Goal: Answer question/provide support: Share knowledge or assist other users

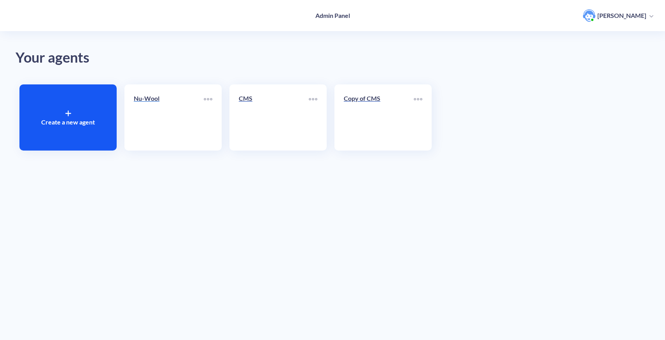
click at [152, 124] on link "Nu-Wool" at bounding box center [169, 117] width 70 height 47
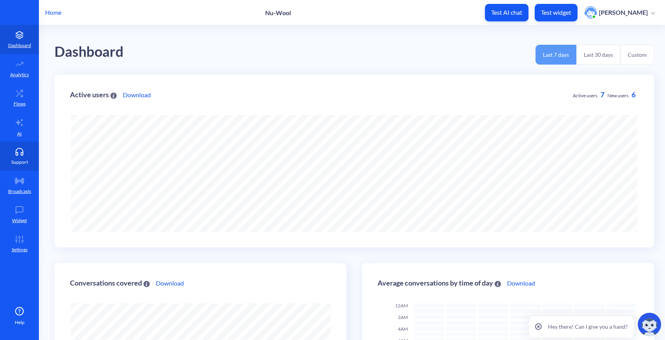
click at [26, 165] on p "Support" at bounding box center [19, 162] width 17 height 7
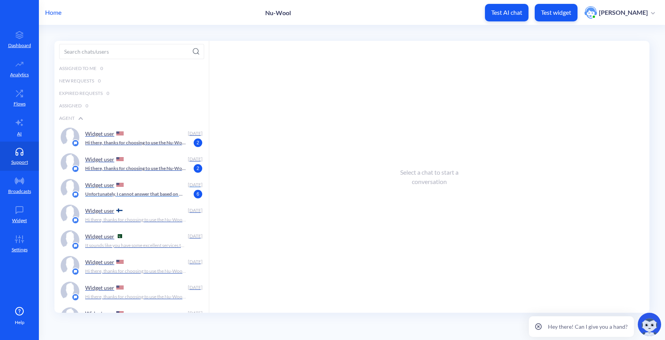
click at [141, 194] on p "Unfortunately, I cannot answer that based on my current information. Could you …" at bounding box center [135, 194] width 101 height 7
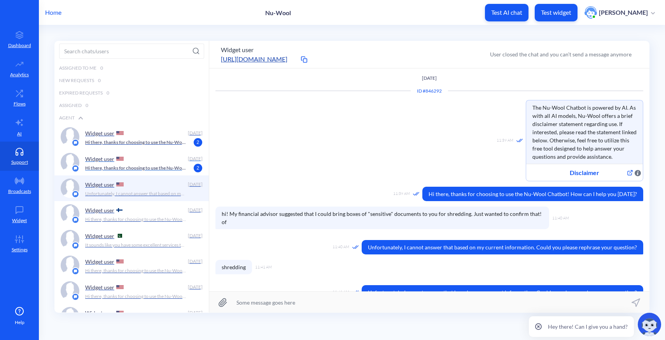
click at [154, 166] on p "Hi there, thanks for choosing to use the Nu-Wool Chatbot! How can I help you [D…" at bounding box center [135, 168] width 101 height 7
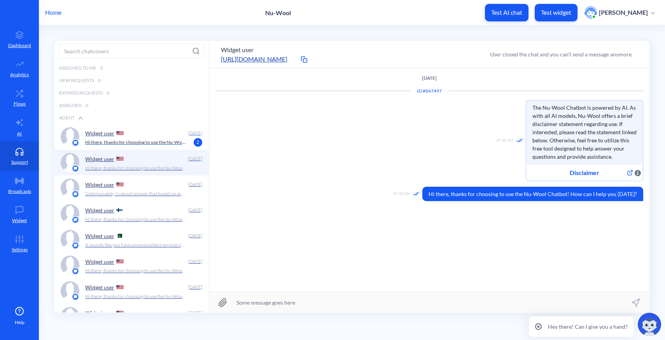
click at [143, 143] on p "Hi there, thanks for choosing to use the Nu-Wool Chatbot! How can I help you [D…" at bounding box center [135, 142] width 101 height 7
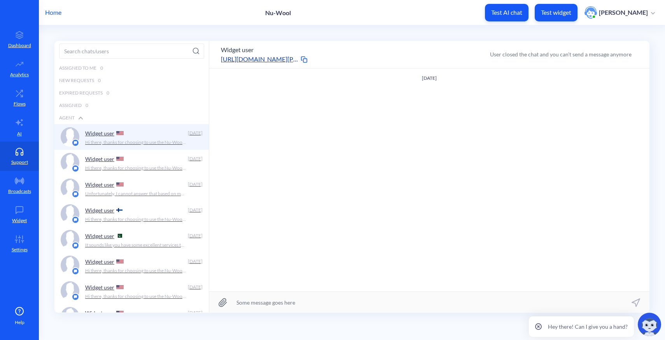
click at [143, 187] on div "Widget user" at bounding box center [135, 185] width 100 height 12
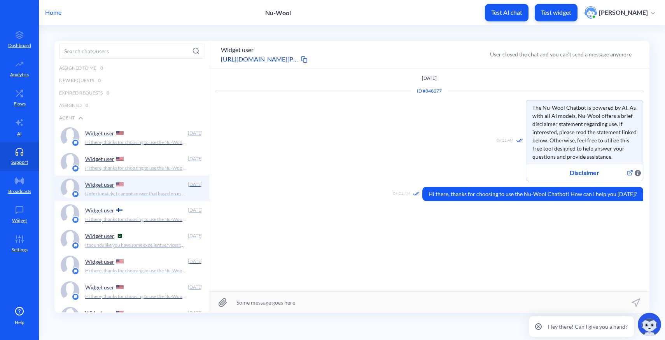
scroll to position [5, 0]
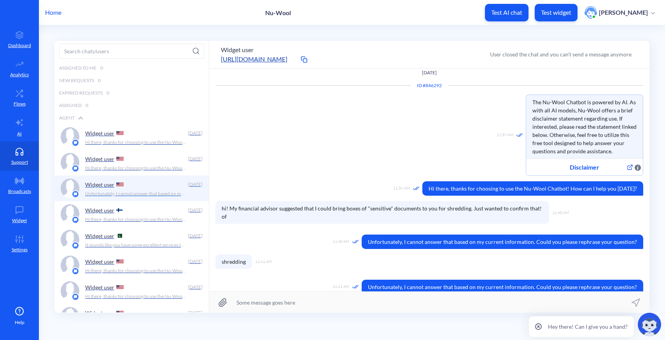
click at [140, 176] on div "Widget user [DATE] Unfortunately, I cannot answer that based on my current info…" at bounding box center [131, 188] width 154 height 26
click at [139, 166] on p "Hi there, thanks for choosing to use the Nu-Wool Chatbot! How can I help you [D…" at bounding box center [135, 168] width 101 height 7
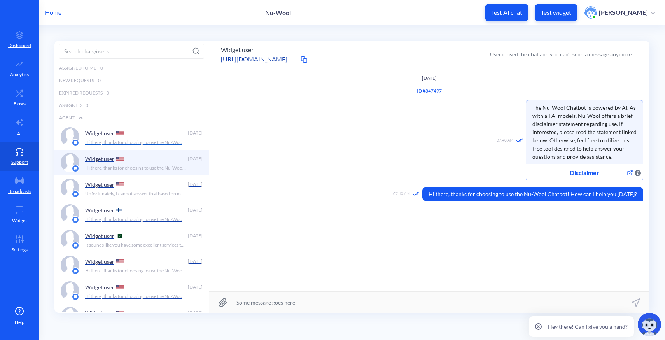
click at [137, 141] on p "Hi there, thanks for choosing to use the Nu-Wool Chatbot! How can I help you [D…" at bounding box center [135, 142] width 101 height 7
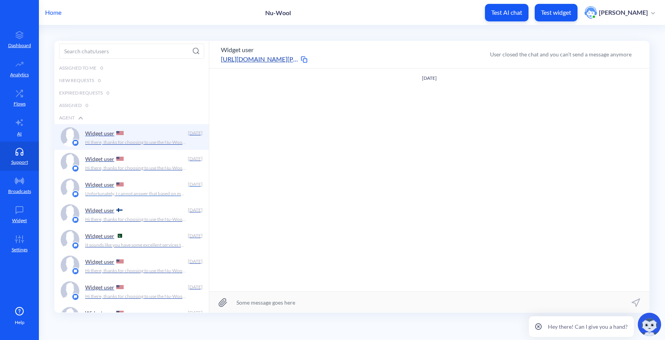
click at [114, 186] on p "Widget user" at bounding box center [99, 184] width 29 height 7
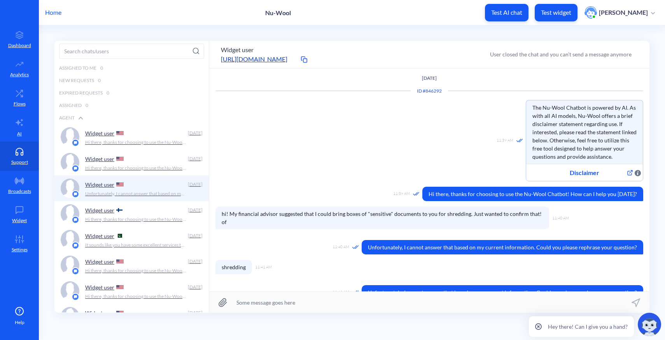
scroll to position [5, 0]
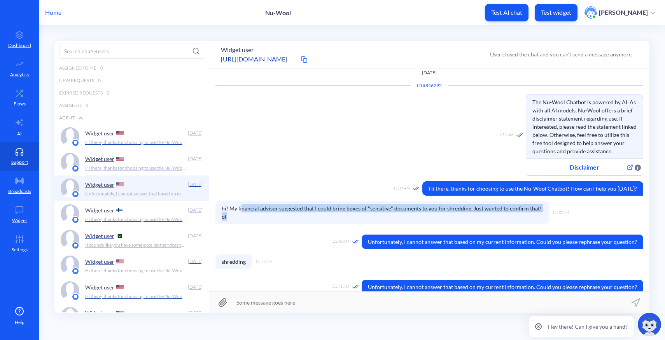
drag, startPoint x: 542, startPoint y: 208, endPoint x: 241, endPoint y: 209, distance: 301.0
click at [241, 209] on span "hi! My financial advisor suggested that I could bring boxes of "sensitive" docu…" at bounding box center [382, 212] width 334 height 23
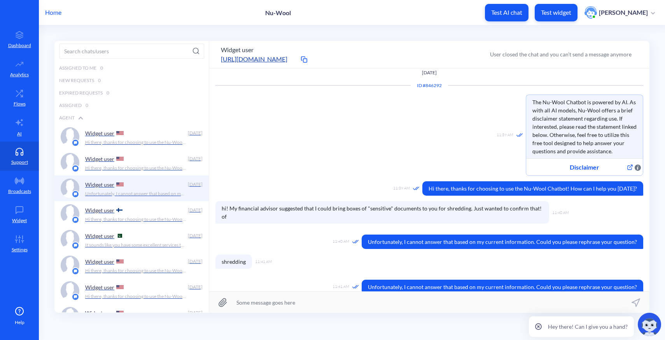
click at [241, 209] on span "hi! My financial advisor suggested that I could bring boxes of "sensitive" docu…" at bounding box center [382, 212] width 334 height 23
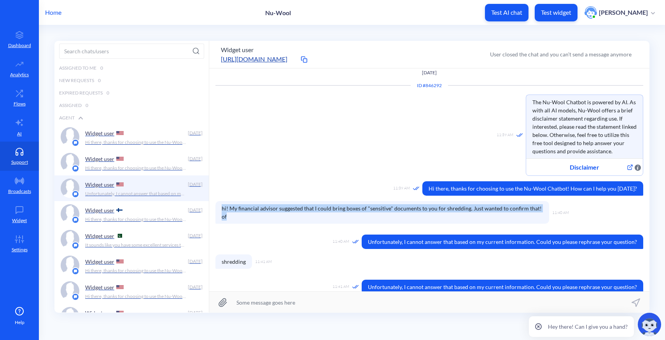
drag, startPoint x: 219, startPoint y: 210, endPoint x: 541, endPoint y: 212, distance: 322.0
click at [541, 212] on span "hi! My financial advisor suggested that I could bring boxes of "sensitive" docu…" at bounding box center [382, 212] width 334 height 23
copy span "hi! My financial advisor suggested that I could bring boxes of "sensitive" docu…"
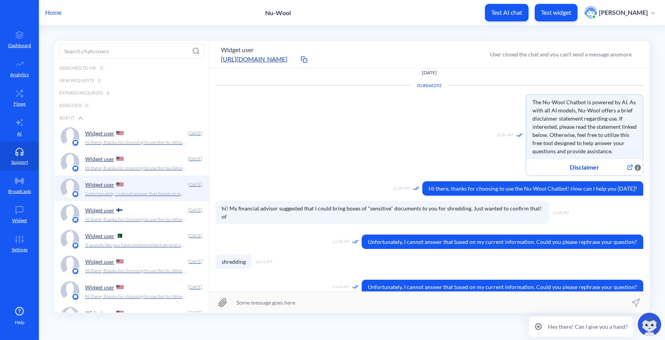
click at [389, 235] on span "Unfortunately, I cannot answer that based on my current information. Could you …" at bounding box center [503, 242] width 282 height 14
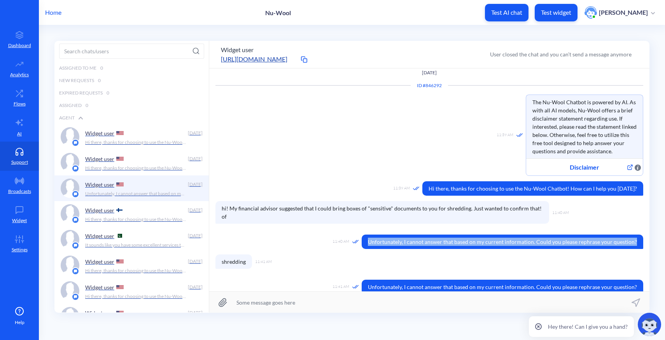
drag, startPoint x: 371, startPoint y: 235, endPoint x: 632, endPoint y: 240, distance: 261.0
click at [632, 240] on span "Unfortunately, I cannot answer that based on my current information. Could you …" at bounding box center [503, 242] width 282 height 14
copy span "Unfortunately, I cannot answer that based on my current information. Could you …"
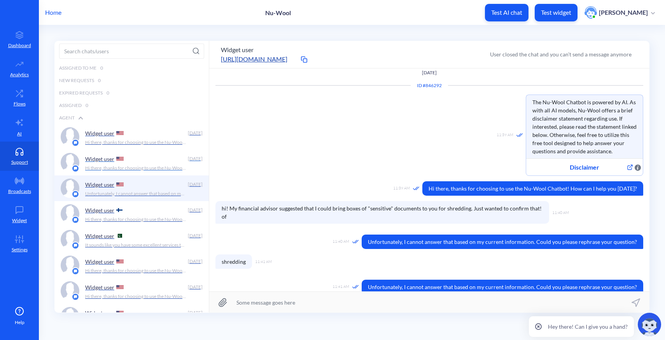
click at [116, 159] on img at bounding box center [119, 159] width 7 height 4
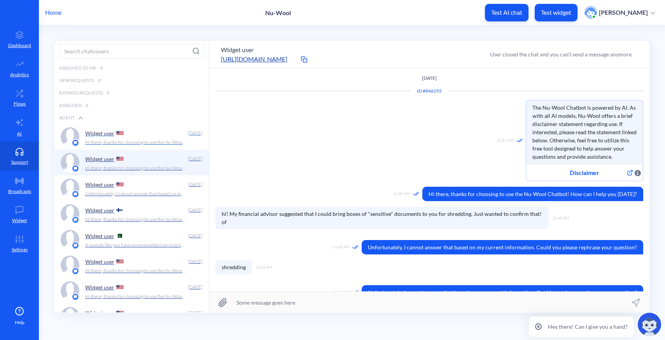
click at [117, 140] on p "Hi there, thanks for choosing to use the Nu-Wool Chatbot! How can I help you [D…" at bounding box center [135, 142] width 101 height 7
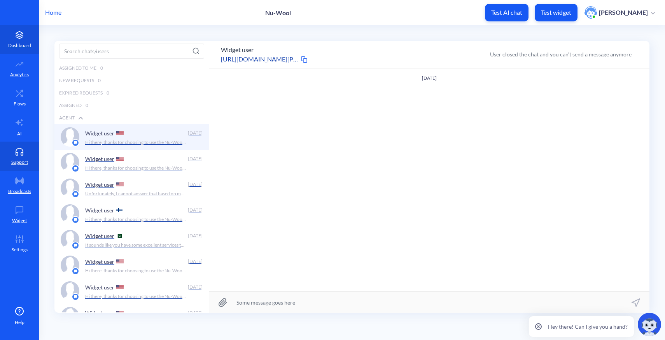
click at [26, 44] on p "Dashboard" at bounding box center [19, 45] width 23 height 7
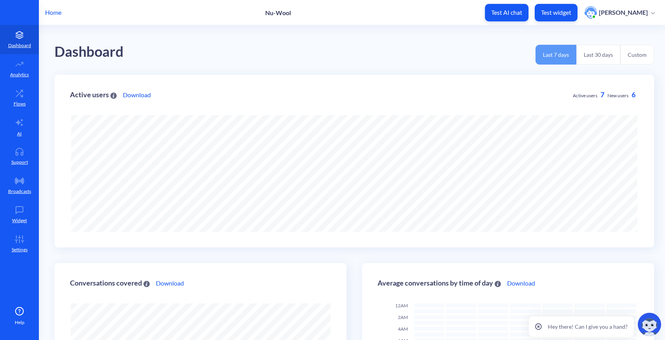
scroll to position [340, 665]
click at [59, 14] on p "Home" at bounding box center [53, 12] width 16 height 9
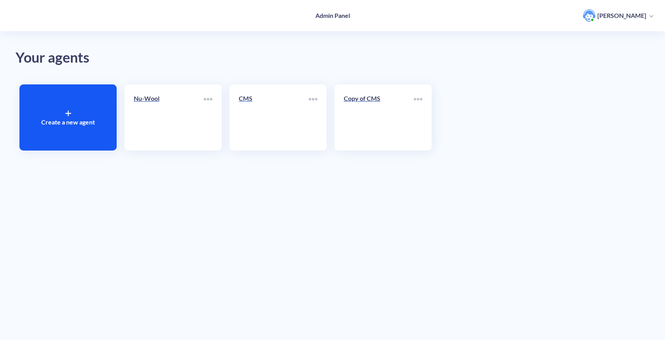
click at [262, 102] on p "CMS" at bounding box center [274, 98] width 70 height 9
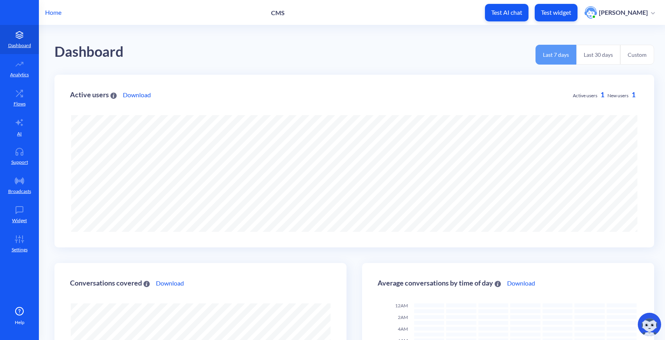
scroll to position [340, 665]
click at [31, 164] on link "Support" at bounding box center [19, 156] width 39 height 29
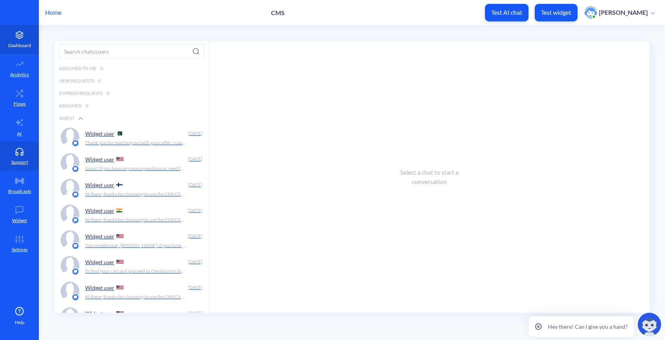
click at [11, 35] on link "Dashboard" at bounding box center [19, 39] width 39 height 29
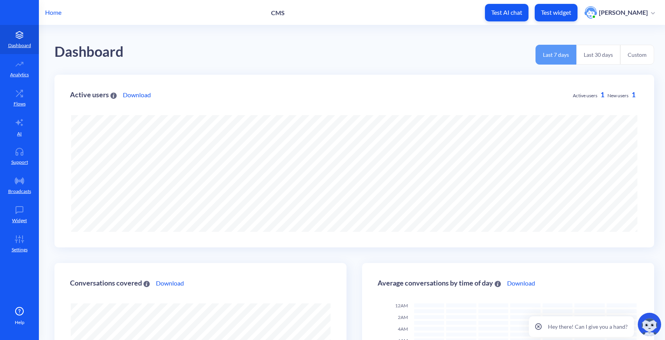
scroll to position [340, 665]
click at [59, 12] on p "Home" at bounding box center [53, 12] width 16 height 9
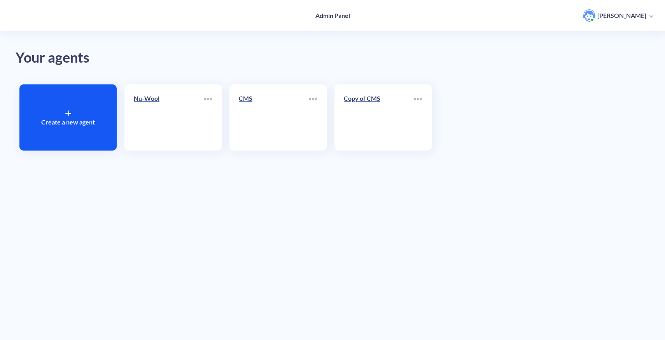
click at [258, 209] on div "Your agents Create a new agent Nu-Wool CMS Copy of CMS" at bounding box center [332, 170] width 665 height 340
